Goal: Transaction & Acquisition: Purchase product/service

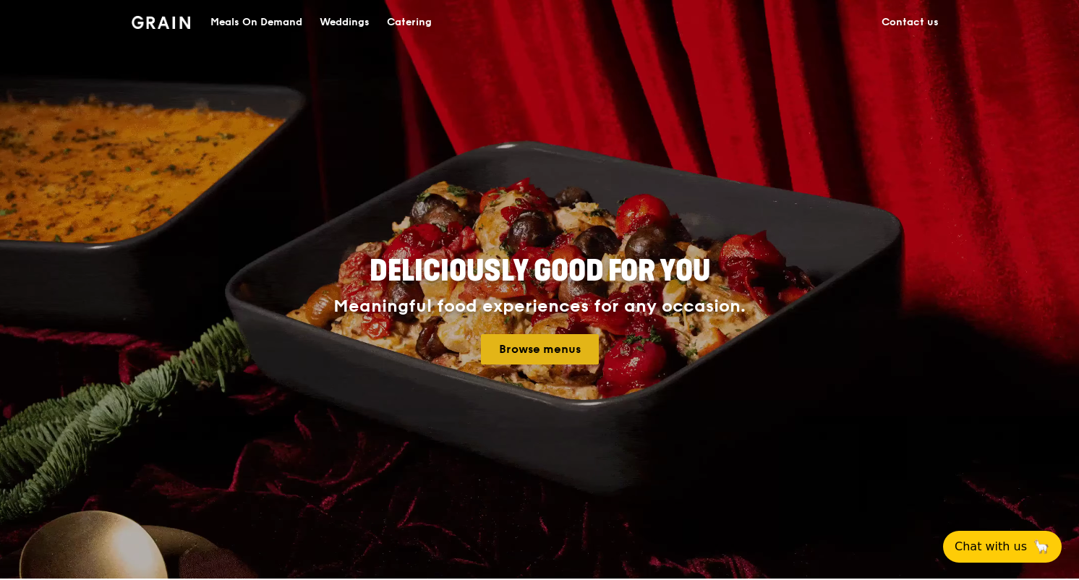
click at [546, 344] on link "Browse menus" at bounding box center [540, 349] width 118 height 30
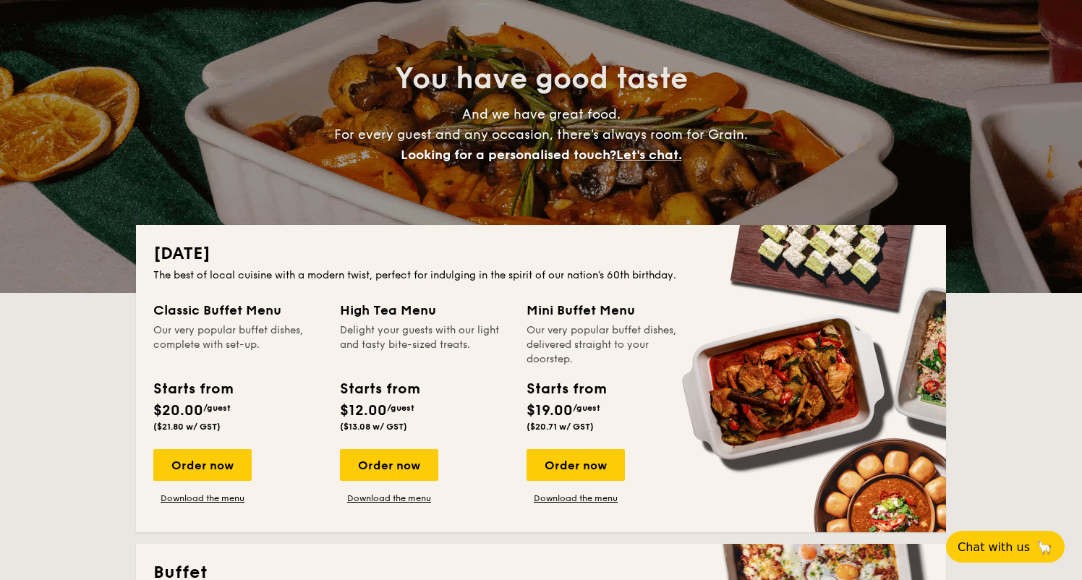
scroll to position [107, 0]
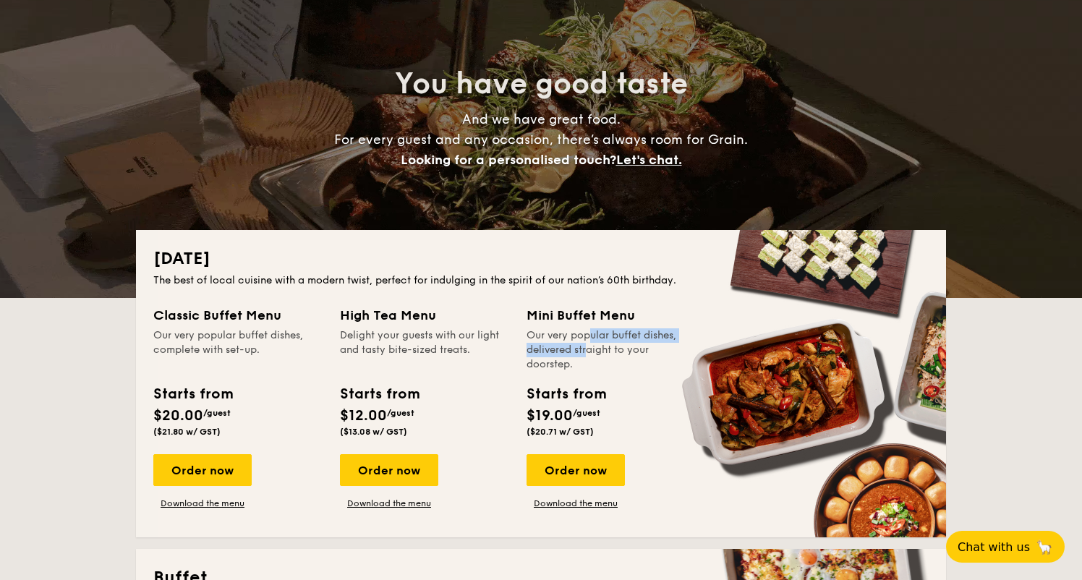
drag, startPoint x: 555, startPoint y: 345, endPoint x: 552, endPoint y: 333, distance: 12.6
click at [552, 333] on div "Our very popular buffet dishes, delivered straight to your doorstep." at bounding box center [610, 349] width 169 height 43
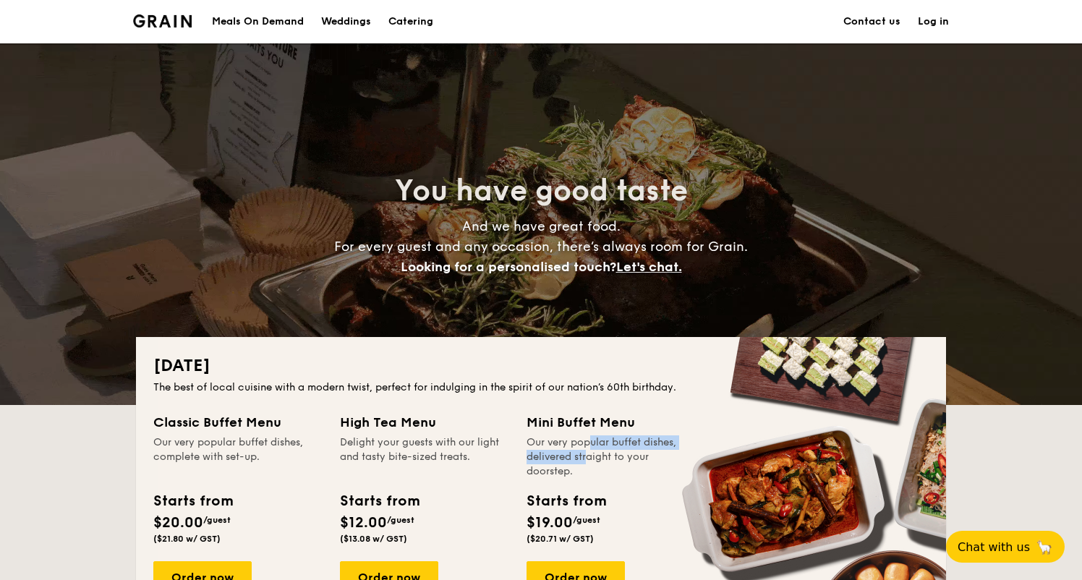
scroll to position [0, 0]
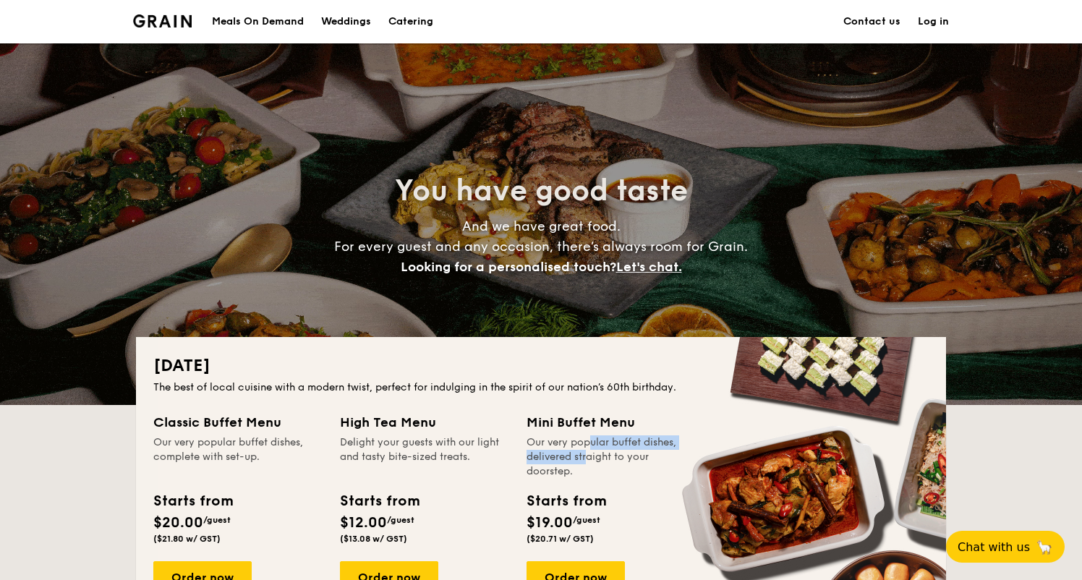
click at [257, 18] on div "Meals On Demand" at bounding box center [258, 21] width 92 height 43
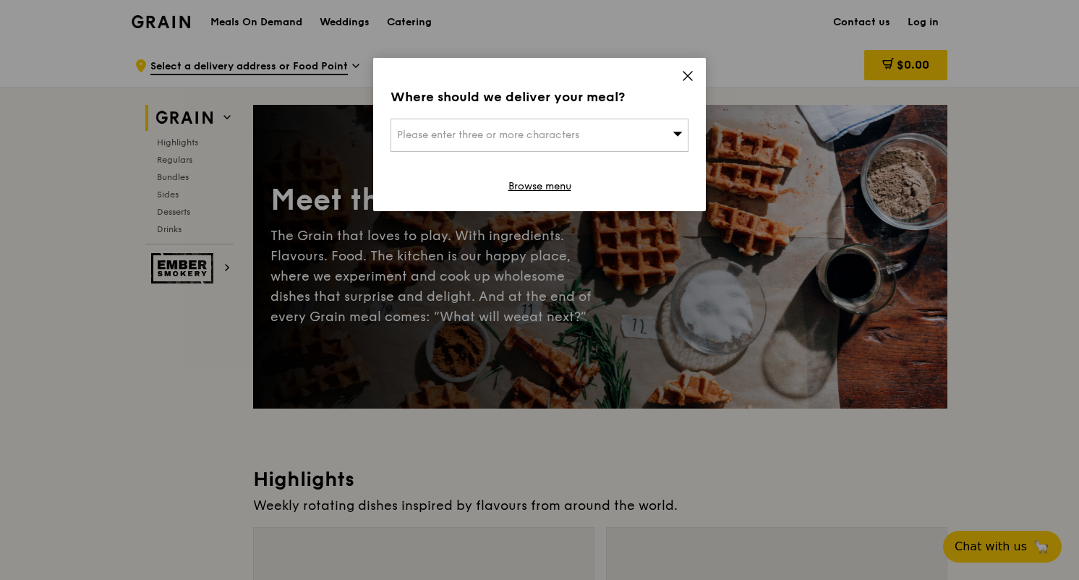
click at [678, 129] on icon at bounding box center [678, 133] width 10 height 11
click at [686, 82] on span at bounding box center [687, 78] width 13 height 16
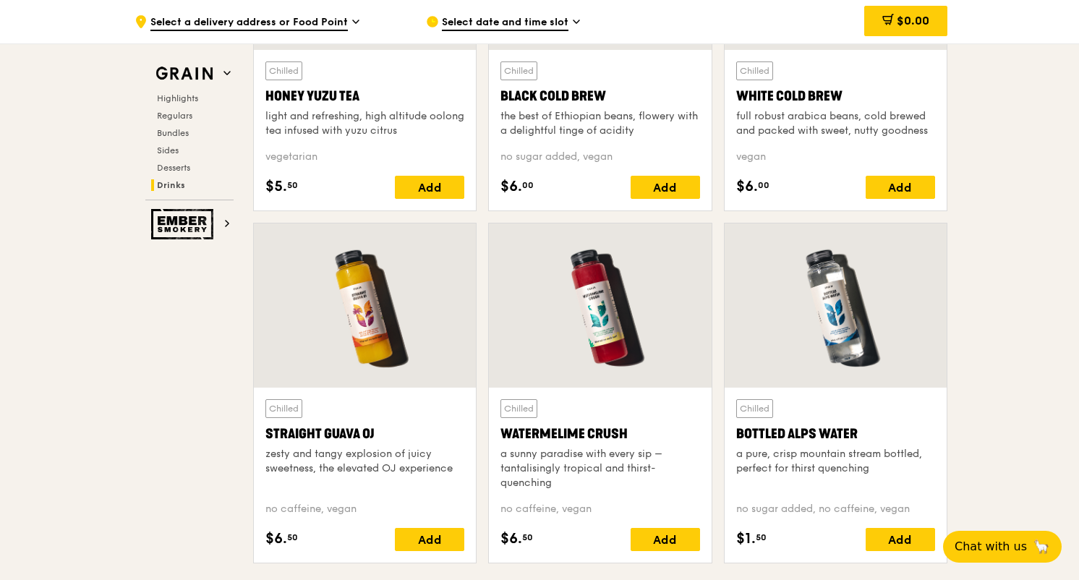
scroll to position [5457, 0]
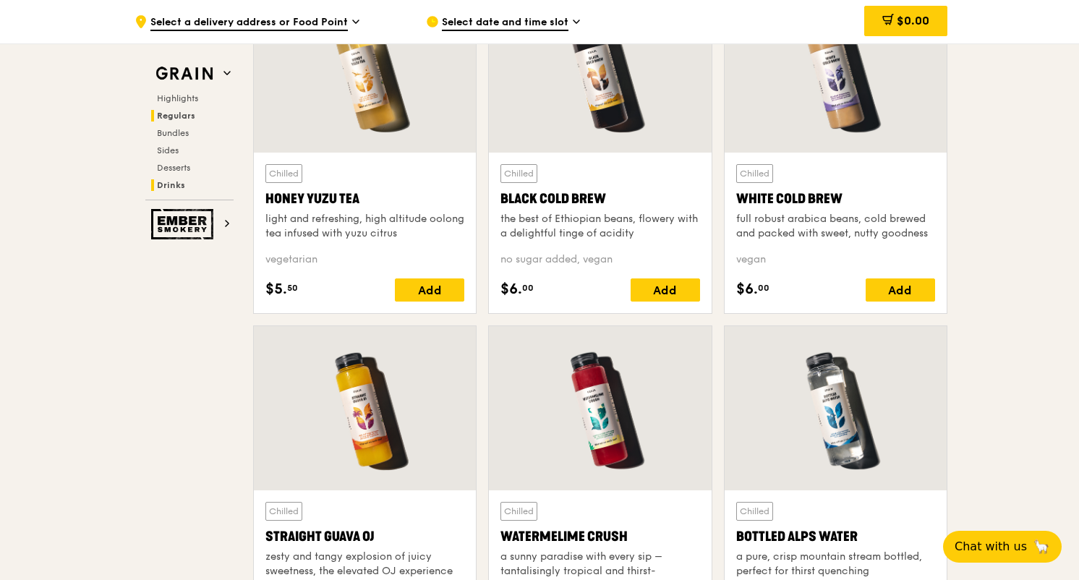
click at [191, 119] on span "Regulars" at bounding box center [176, 116] width 38 height 10
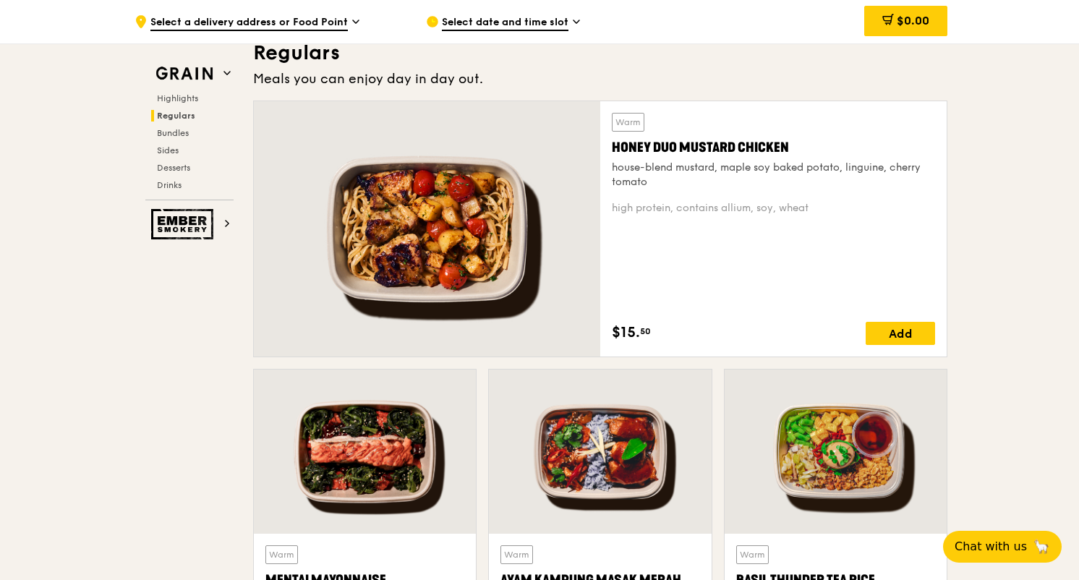
scroll to position [936, 0]
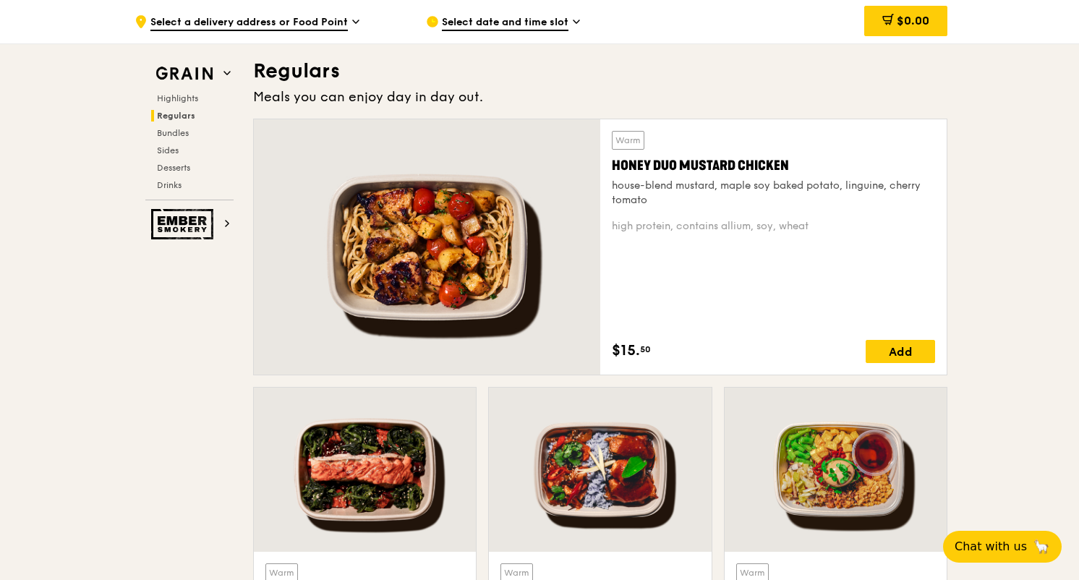
click at [177, 104] on div "Highlights Regulars Bundles Sides Desserts Drinks" at bounding box center [189, 142] width 88 height 98
click at [174, 97] on span "Highlights" at bounding box center [180, 98] width 46 height 10
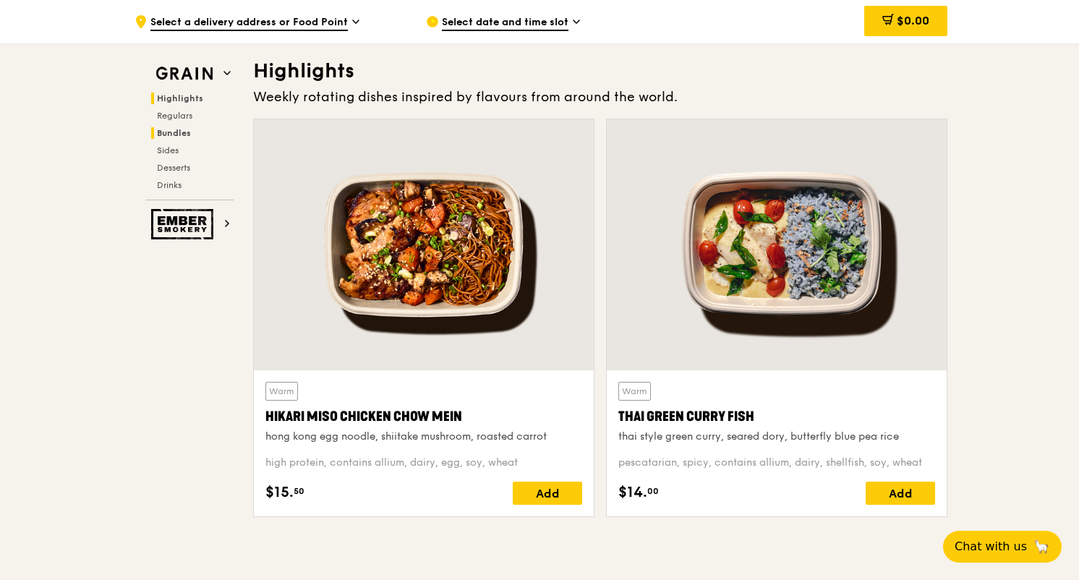
click at [169, 132] on span "Bundles" at bounding box center [174, 133] width 34 height 10
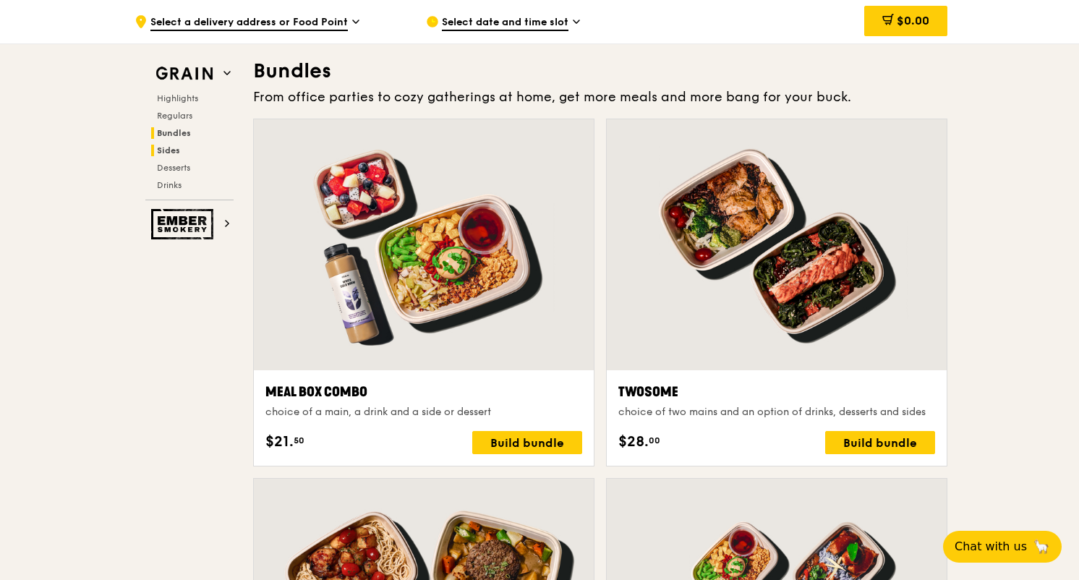
click at [169, 154] on span "Sides" at bounding box center [168, 150] width 23 height 10
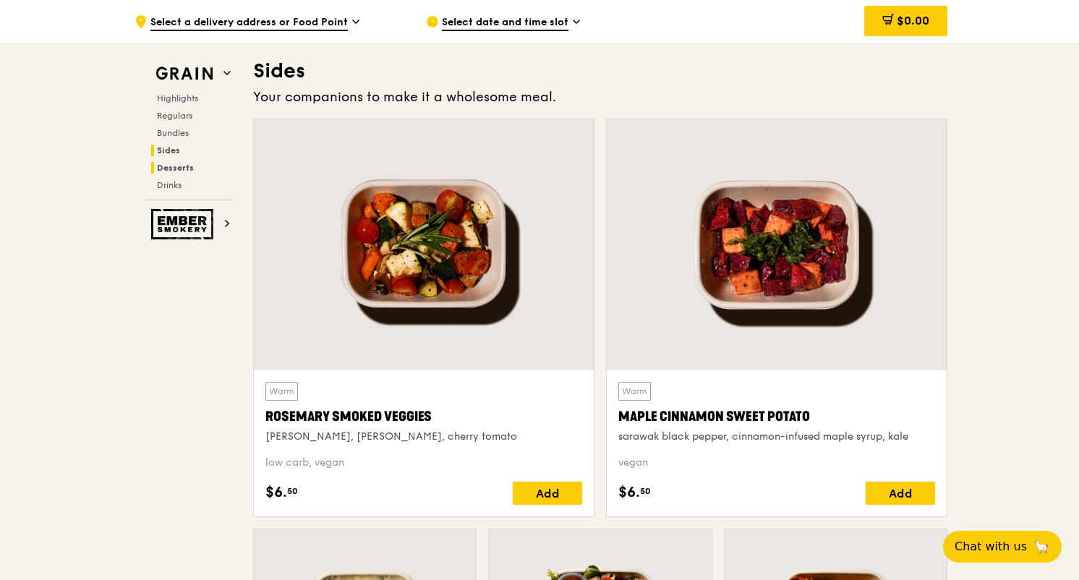
click at [168, 171] on span "Desserts" at bounding box center [175, 168] width 37 height 10
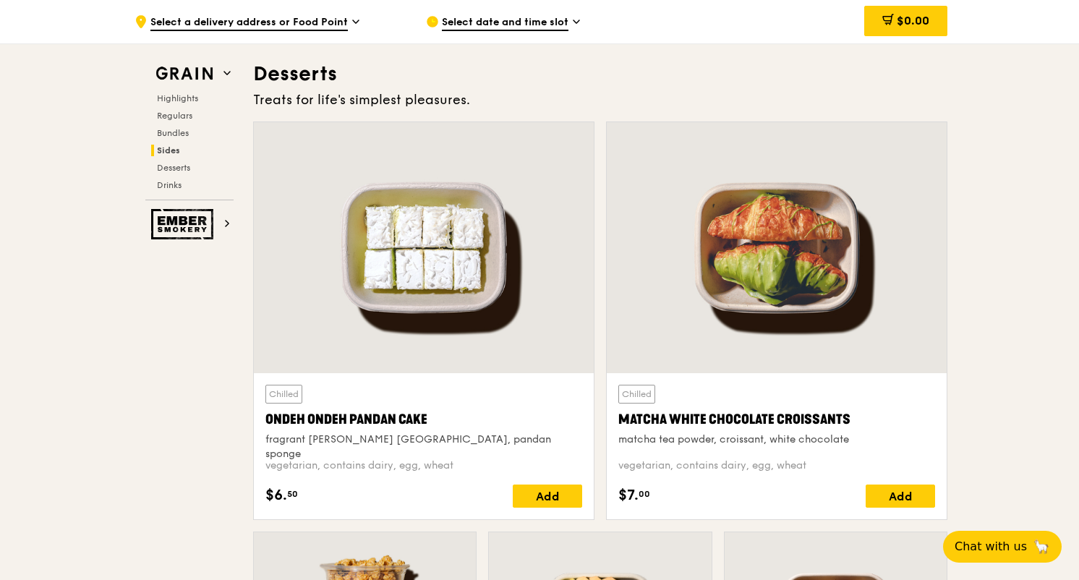
scroll to position [4108, 0]
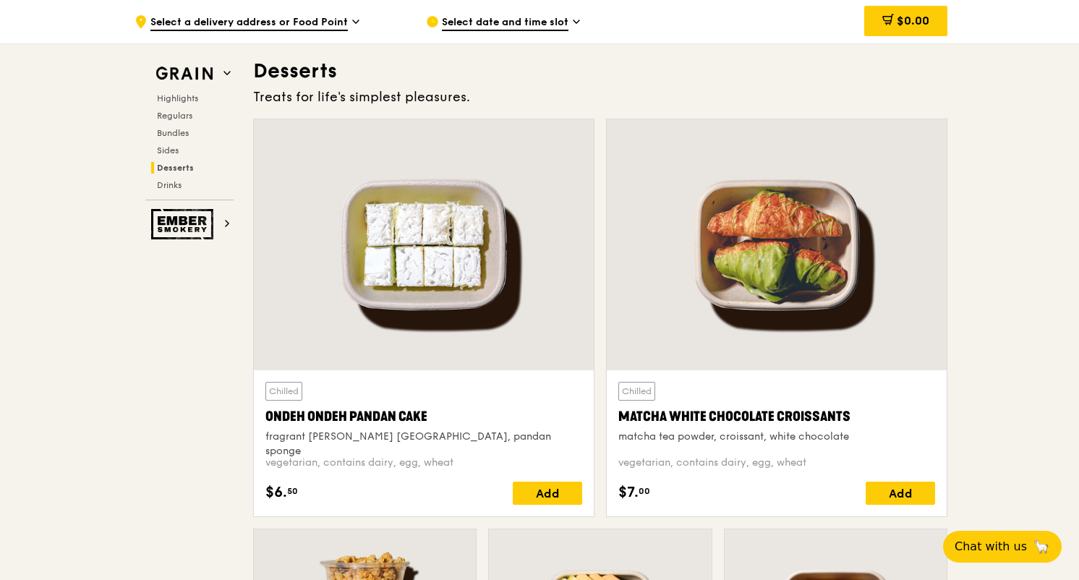
click at [165, 192] on div "Grain Highlights Regulars Bundles Sides Desserts Drinks" at bounding box center [189, 131] width 88 height 140
click at [164, 183] on span "Drinks" at bounding box center [171, 185] width 28 height 10
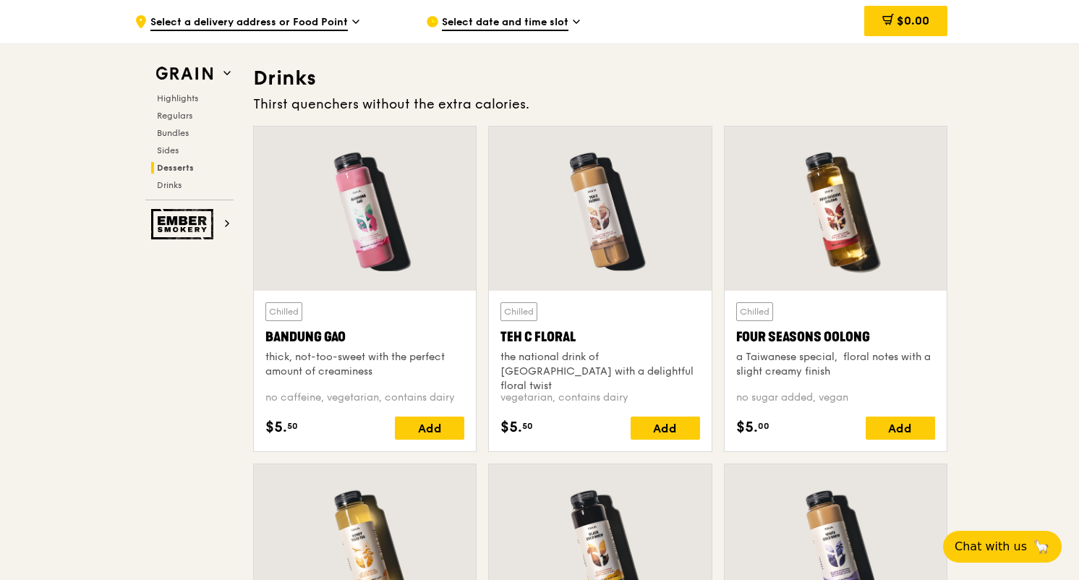
scroll to position [4989, 0]
